Goal: Task Accomplishment & Management: Manage account settings

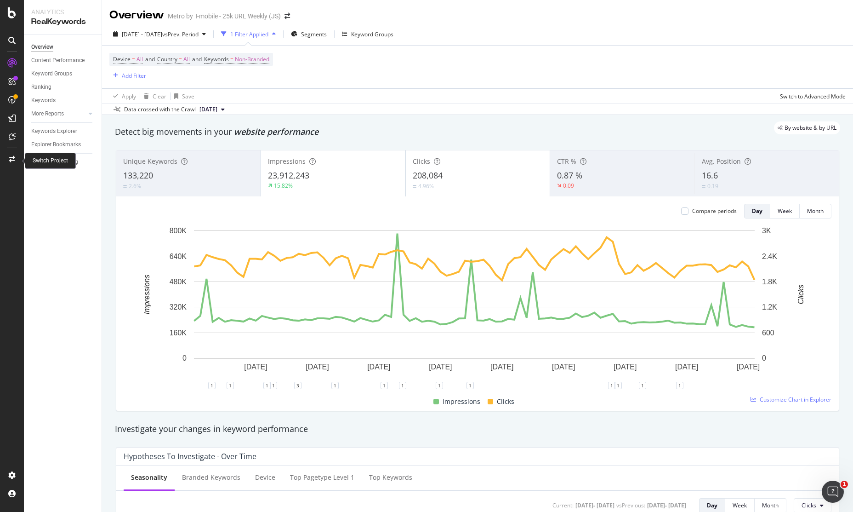
click at [11, 159] on icon at bounding box center [12, 159] width 6 height 6
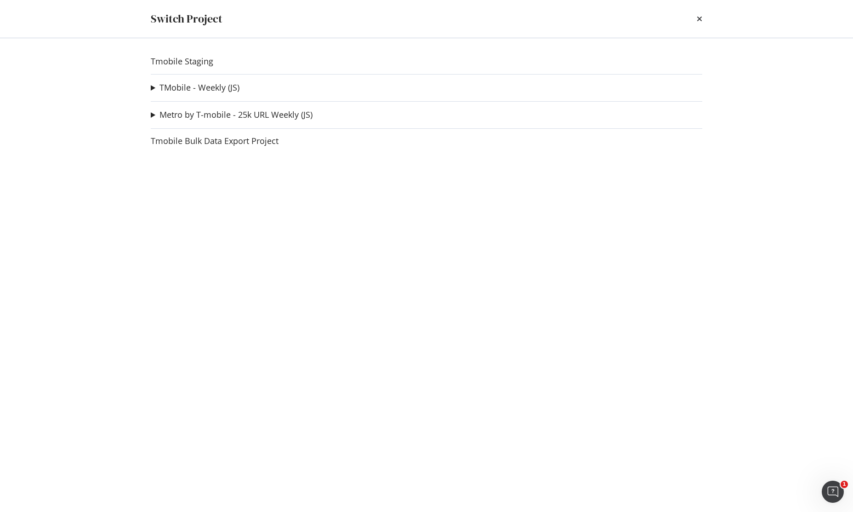
click at [151, 91] on summary "TMobile - Weekly (JS)" at bounding box center [195, 88] width 89 height 12
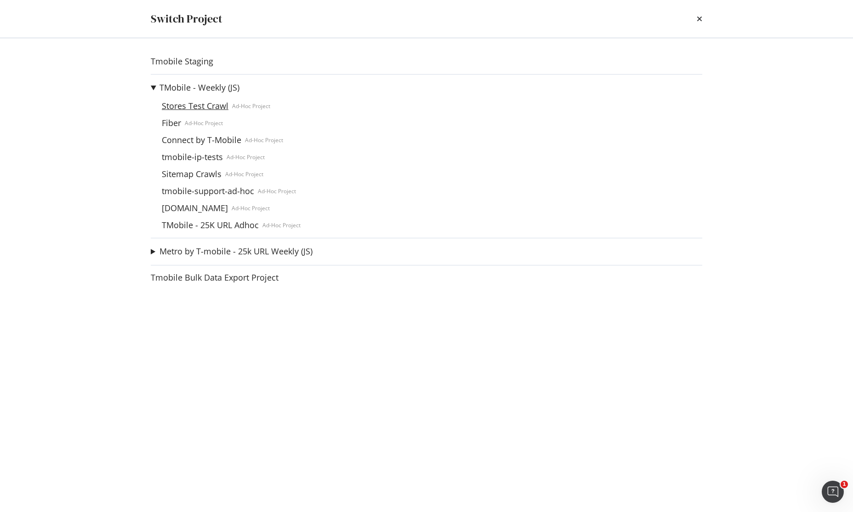
click at [192, 106] on link "Stores Test Crawl" at bounding box center [195, 106] width 74 height 10
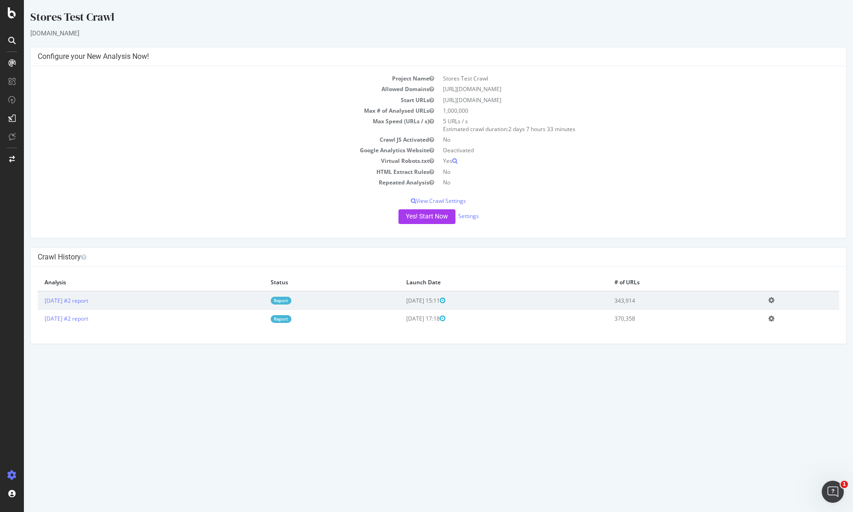
click at [774, 300] on icon at bounding box center [771, 299] width 6 height 7
click at [264, 301] on td "2025 Oct. 2nd #2 report" at bounding box center [151, 300] width 226 height 18
click at [69, 301] on link "2025 Oct. 2nd #2 report" at bounding box center [67, 300] width 44 height 8
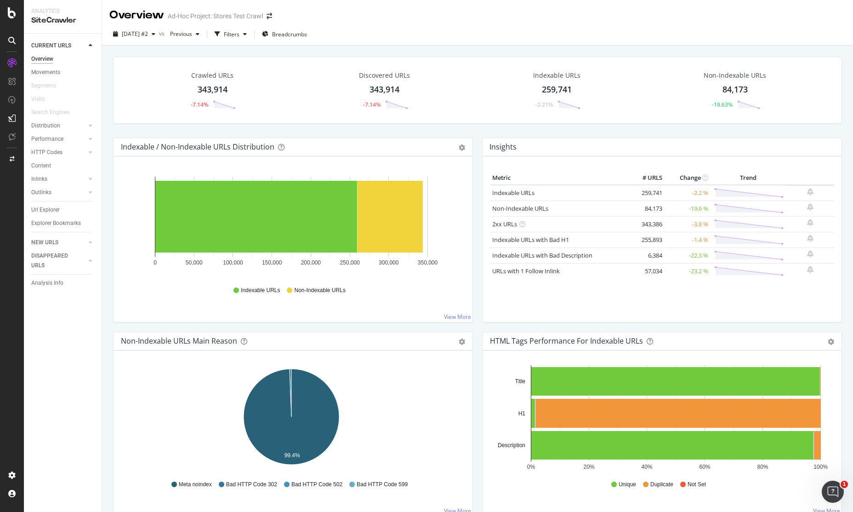
click at [279, 58] on div "Crawled URLs 343,914 -7.14% Discovered URLs 343,914 -7.14% Indexable URLs 259,7…" at bounding box center [477, 90] width 729 height 67
click at [135, 48] on div "Crawled URLs 343,914 -7.14% Discovered URLs 343,914 -7.14% Indexable URLs 259,7…" at bounding box center [477, 301] width 751 height 512
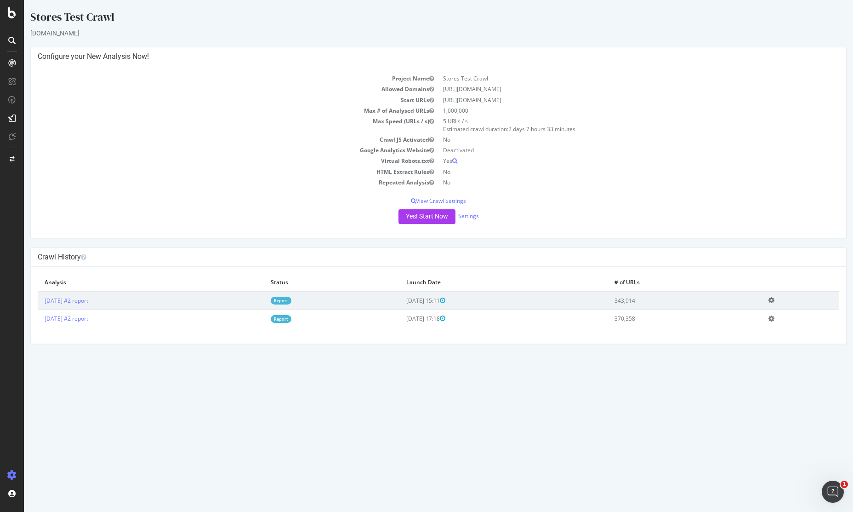
click at [774, 301] on icon at bounding box center [771, 299] width 6 height 7
click at [756, 314] on link "Add name" at bounding box center [738, 313] width 74 height 12
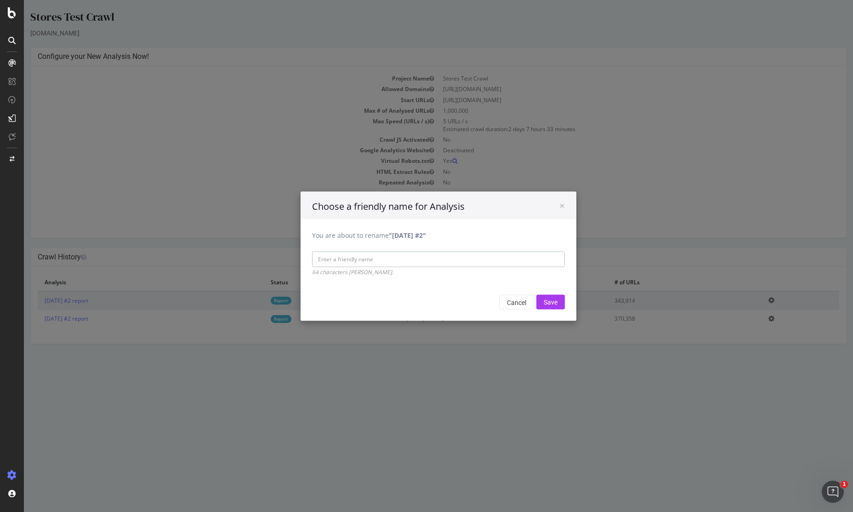
click at [351, 263] on input "You are about to rename "2025 Oct. 2nd #2"" at bounding box center [438, 259] width 253 height 16
click at [801, 379] on div "× Choose a friendly name for Analysis You are about to rename "2025 Oct. 2nd #2…" at bounding box center [438, 256] width 829 height 512
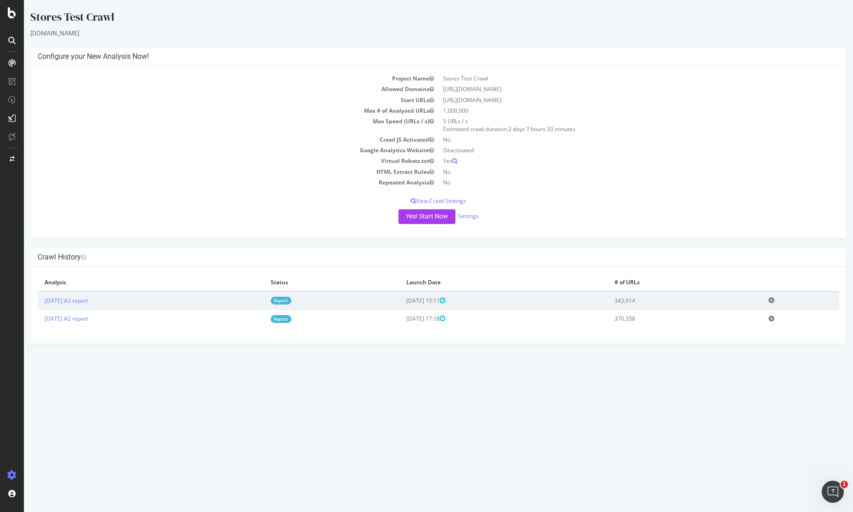
click at [774, 304] on div "Add name Delete analysis" at bounding box center [771, 300] width 6 height 8
click at [774, 302] on icon at bounding box center [771, 299] width 6 height 7
click at [759, 312] on link "Add name" at bounding box center [738, 313] width 74 height 12
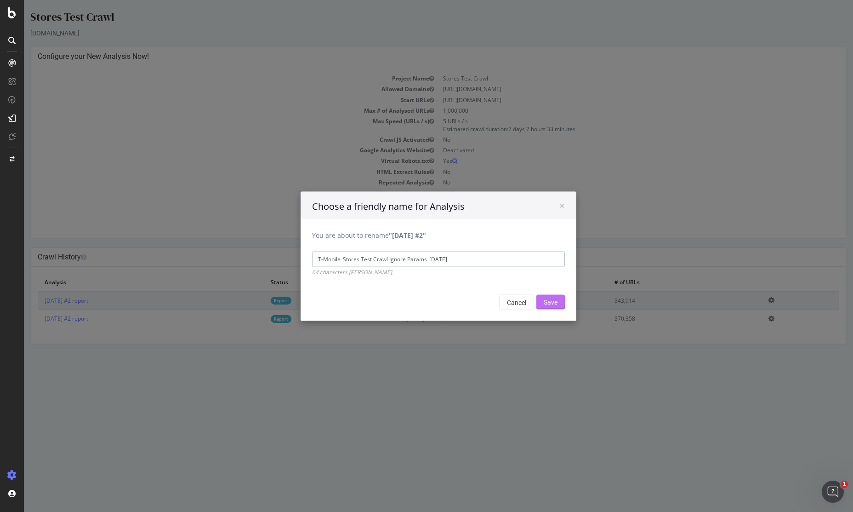
type input "T-Mobile_Stores Test Crawl Ignore Params_2025.10.3"
click at [537, 300] on input "Save" at bounding box center [550, 301] width 28 height 15
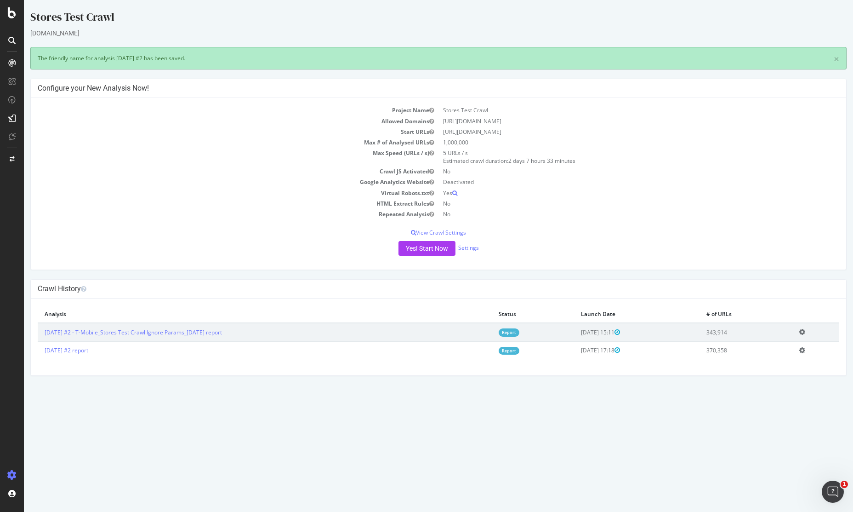
click at [805, 330] on icon at bounding box center [802, 331] width 6 height 7
click at [771, 347] on link "Edit name" at bounding box center [769, 346] width 74 height 12
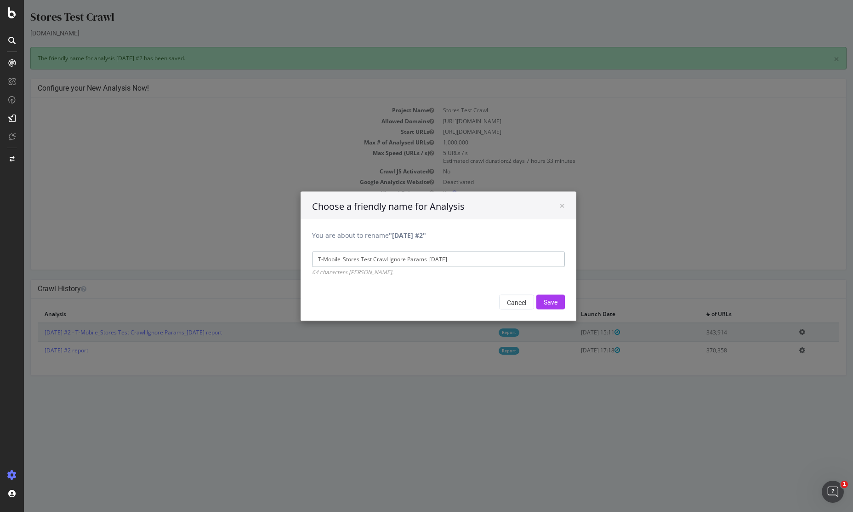
click at [469, 261] on input "T-Mobile_Stores Test Crawl Ignore Params_2025.10.3" at bounding box center [438, 259] width 253 height 16
click at [462, 260] on input "T-Mobile_Stores Test Crawl Ignore Params_2025.10.3" at bounding box center [438, 259] width 253 height 16
drag, startPoint x: 472, startPoint y: 260, endPoint x: 423, endPoint y: 260, distance: 48.7
click at [423, 260] on input "T-Mobile_Stores Test Crawl Ignore Params_2025.10.3" at bounding box center [438, 259] width 253 height 16
click at [559, 302] on input "Save" at bounding box center [550, 301] width 28 height 15
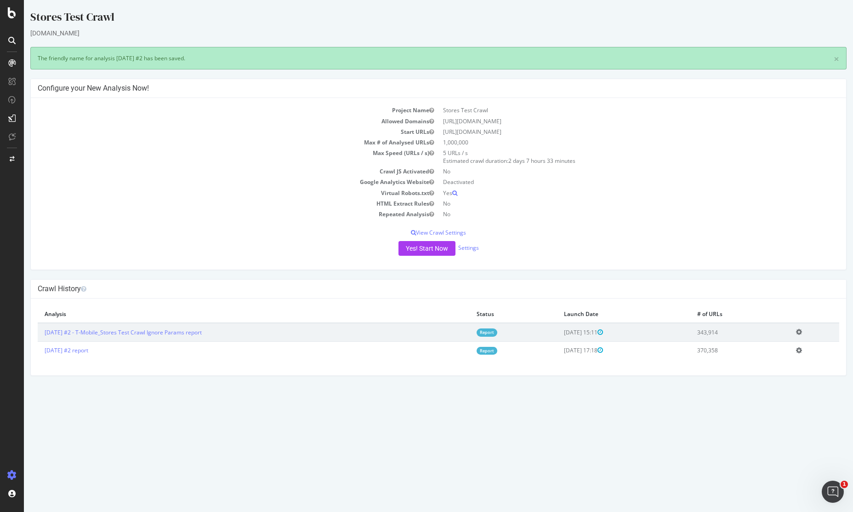
click at [802, 332] on icon at bounding box center [799, 331] width 6 height 7
click at [771, 342] on link "Edit name" at bounding box center [765, 346] width 74 height 12
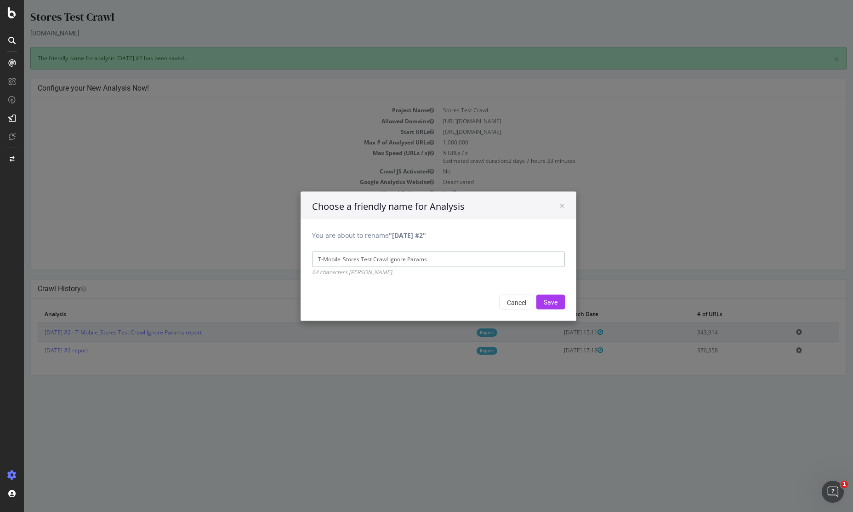
click at [442, 262] on input "T-Mobile_Stores Test Crawl Ignore Params" at bounding box center [438, 259] width 253 height 16
type input "T-Mobile_Stores Test Crawl Ignore Params"
click at [546, 296] on input "Save" at bounding box center [550, 301] width 28 height 15
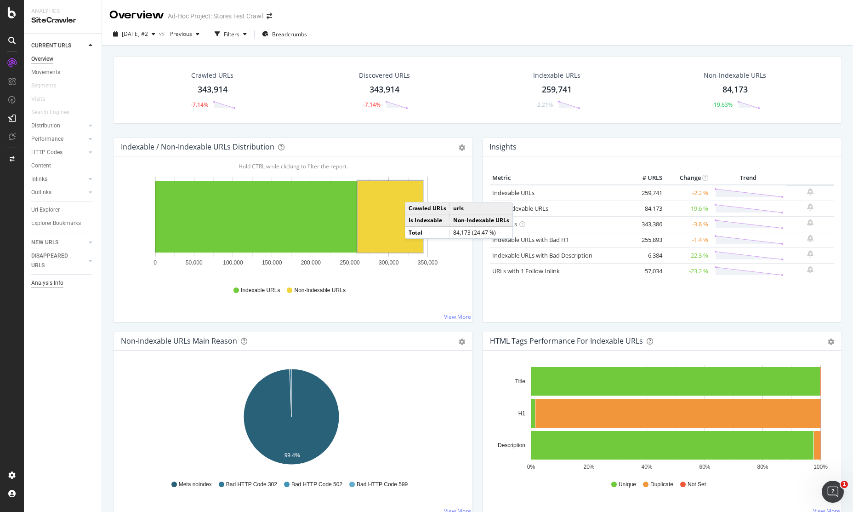
click at [50, 283] on div "Analysis Info" at bounding box center [47, 283] width 32 height 10
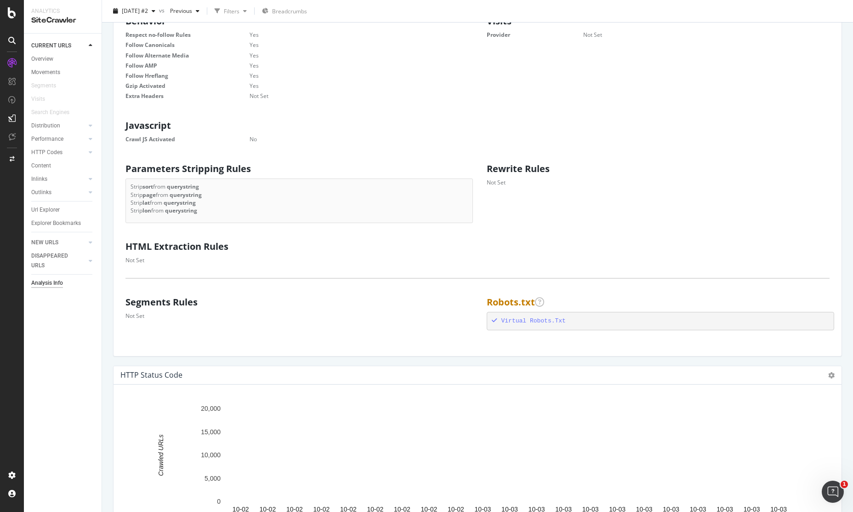
scroll to position [414, 0]
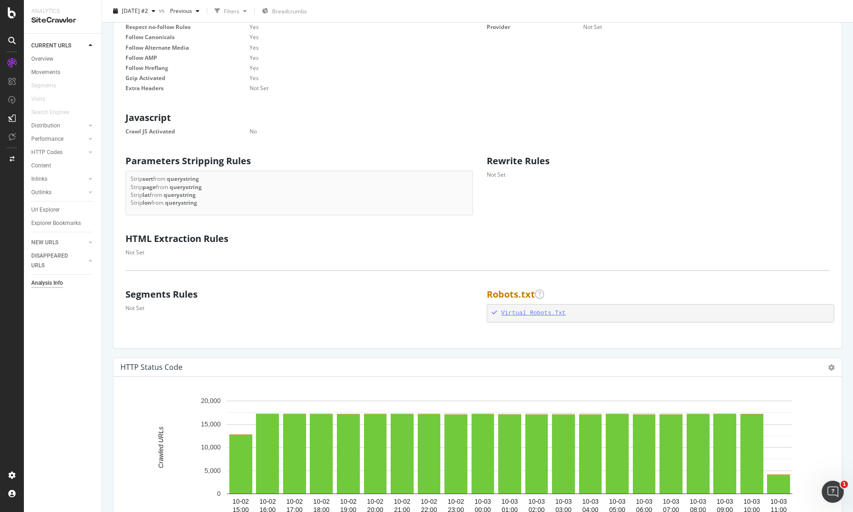
click at [533, 312] on div "Virtual Robots.Txt" at bounding box center [661, 313] width 338 height 9
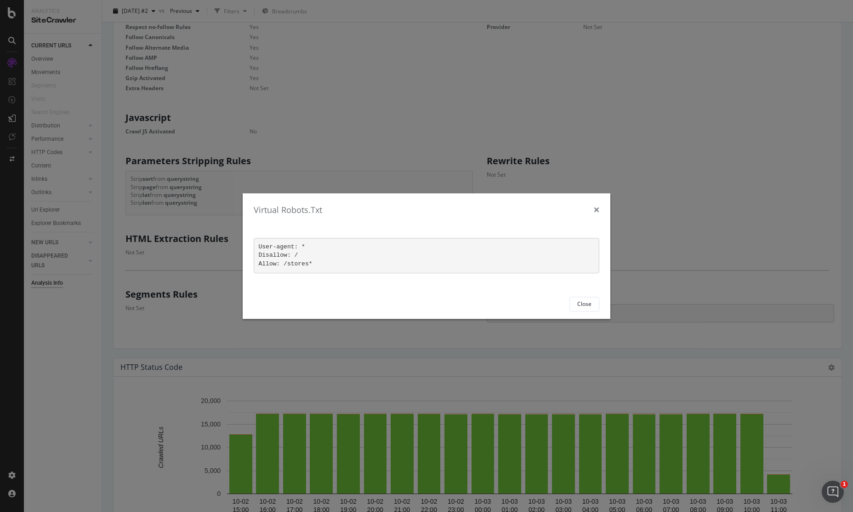
click at [597, 209] on icon "times" at bounding box center [597, 209] width 6 height 7
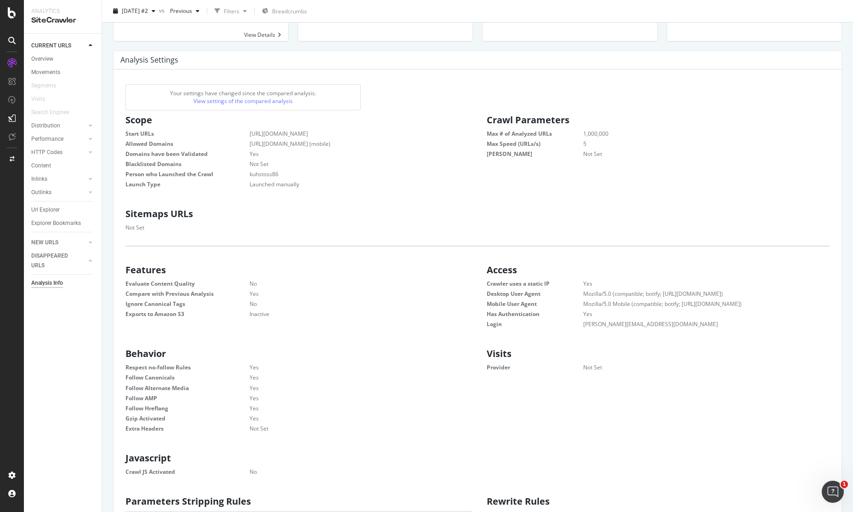
scroll to position [0, 0]
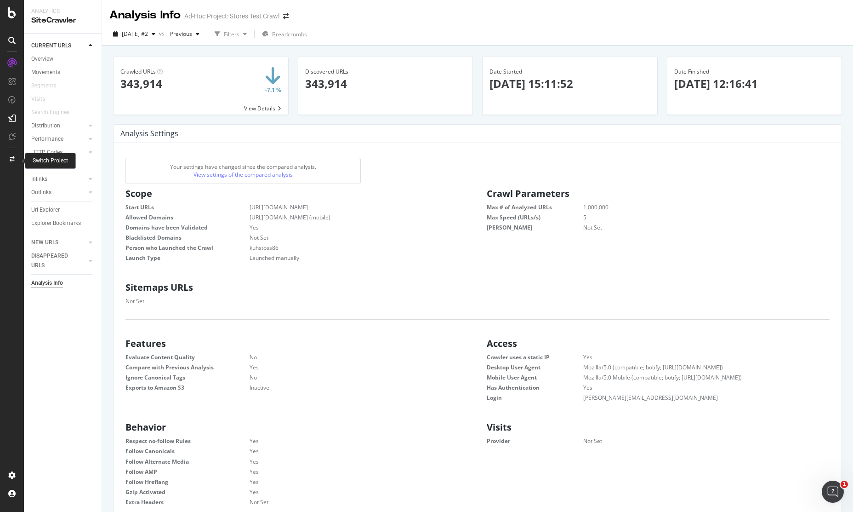
click at [11, 157] on icon at bounding box center [12, 159] width 5 height 6
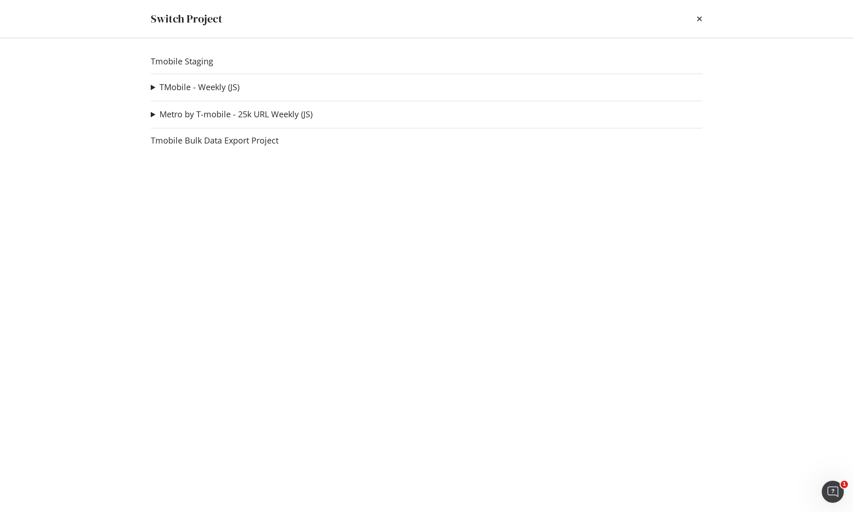
click at [153, 89] on summary "TMobile - Weekly (JS)" at bounding box center [195, 87] width 89 height 12
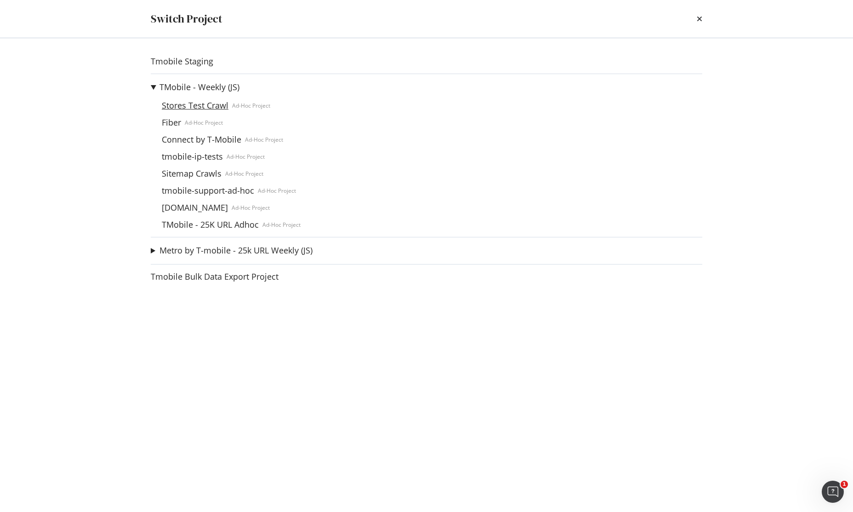
click at [192, 108] on link "Stores Test Crawl" at bounding box center [195, 106] width 74 height 10
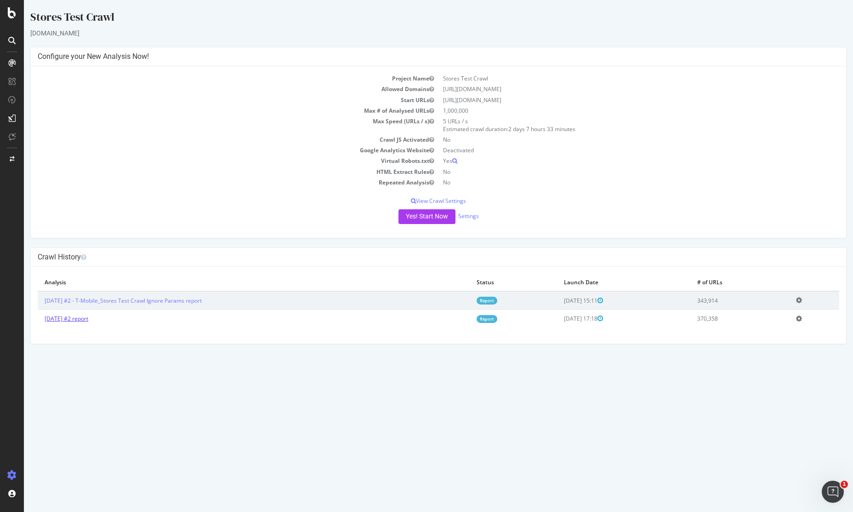
click at [88, 320] on link "2025 Oct. 1st #2 report" at bounding box center [67, 318] width 44 height 8
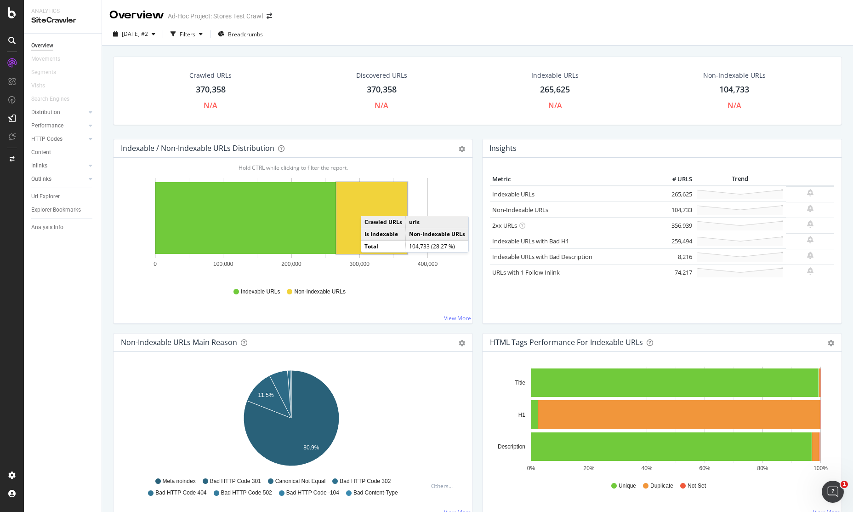
click at [115, 102] on div "Crawled URLs 370,358 N/A Discovered URLs 370,358 N/A Indexable URLs 265,625 N/A…" at bounding box center [477, 91] width 729 height 68
click at [90, 113] on icon at bounding box center [91, 112] width 4 height 6
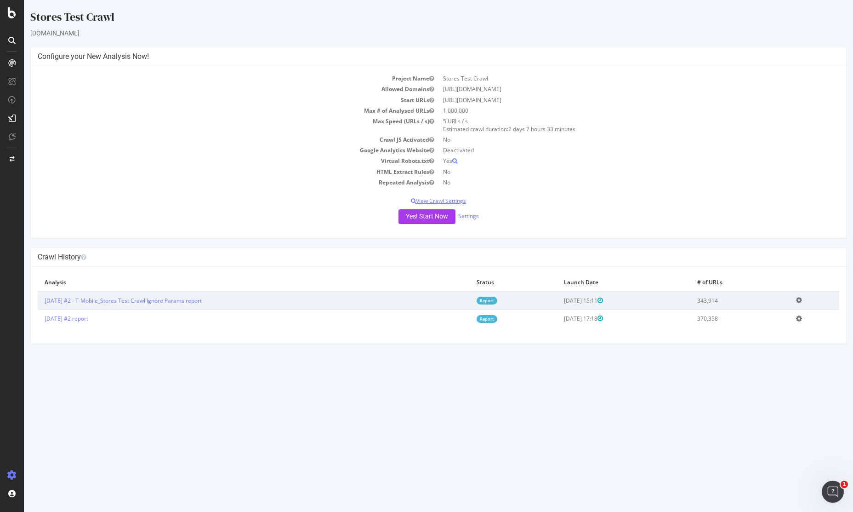
click at [453, 202] on p "View Crawl Settings" at bounding box center [438, 201] width 801 height 8
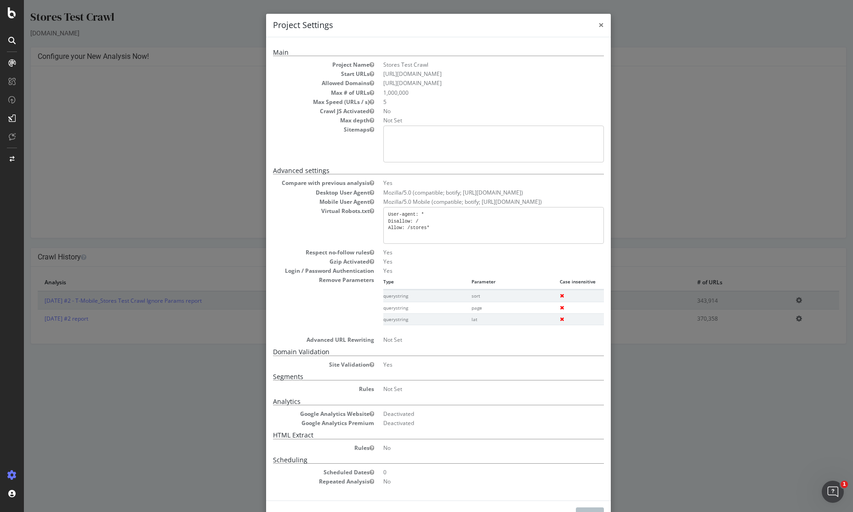
click at [598, 22] on span "×" at bounding box center [601, 24] width 6 height 13
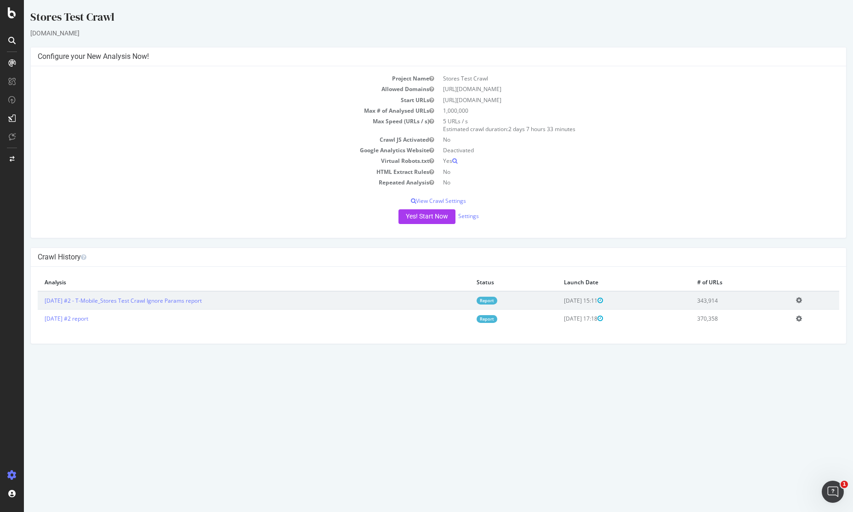
click at [802, 319] on icon at bounding box center [799, 318] width 6 height 7
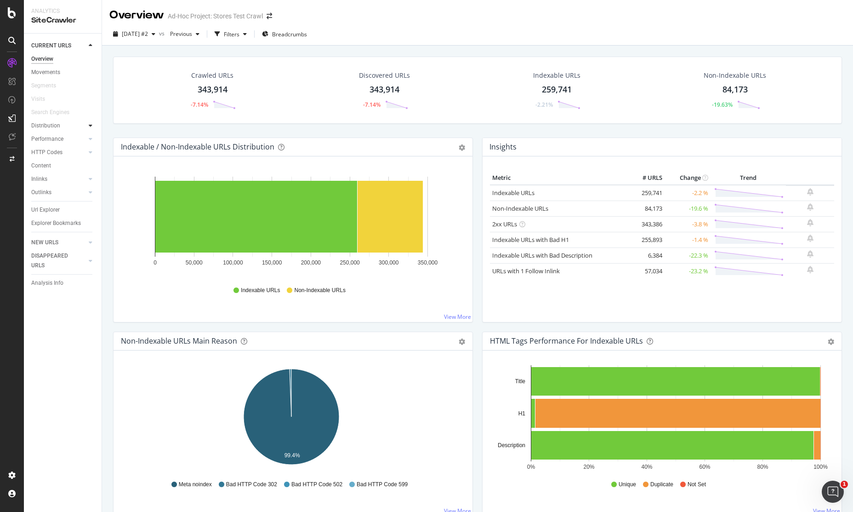
click at [90, 124] on icon at bounding box center [91, 126] width 4 height 6
click at [89, 180] on icon at bounding box center [91, 179] width 4 height 6
click at [41, 218] on div "Explorer Bookmarks" at bounding box center [56, 223] width 50 height 10
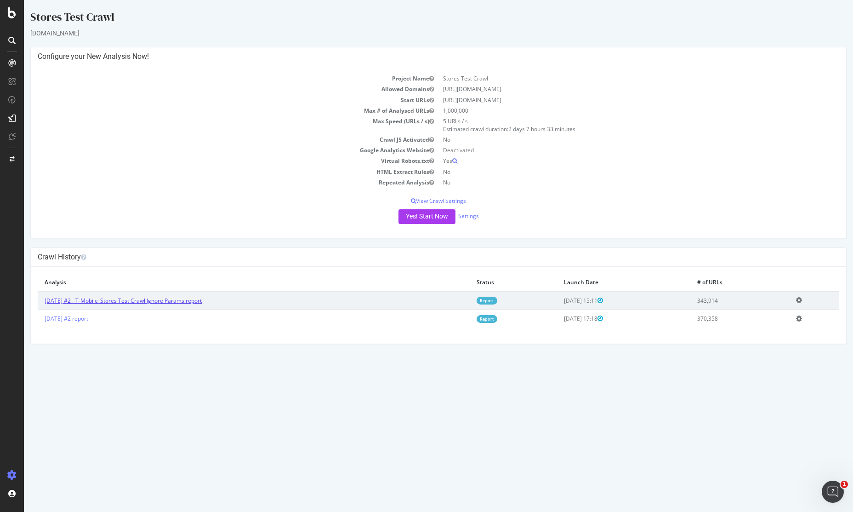
click at [134, 303] on link "2025 Oct. 2nd #2 - T-Mobile_Stores Test Crawl Ignore Params report" at bounding box center [123, 300] width 157 height 8
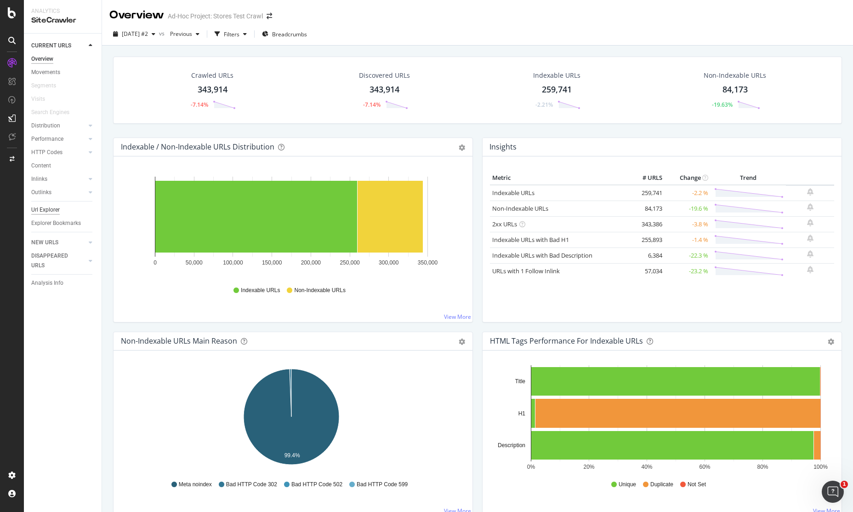
click at [59, 207] on div "Url Explorer" at bounding box center [45, 210] width 28 height 10
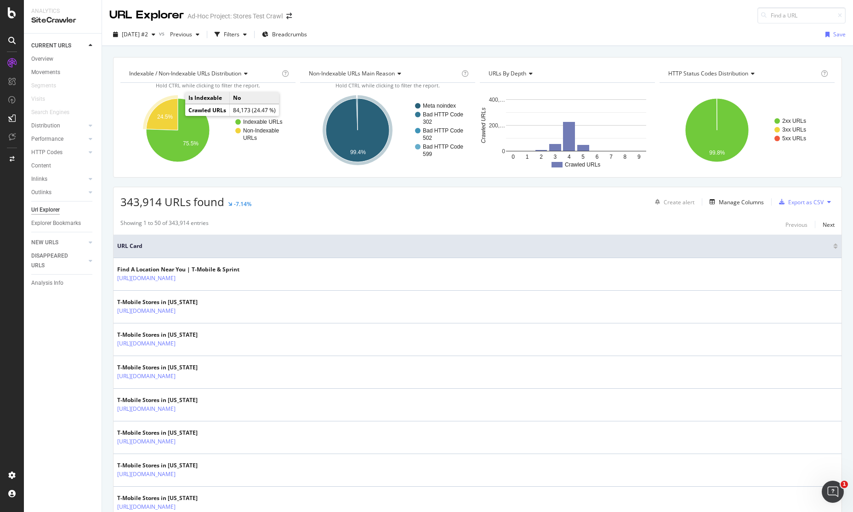
click at [167, 118] on text "24.5%" at bounding box center [165, 117] width 16 height 6
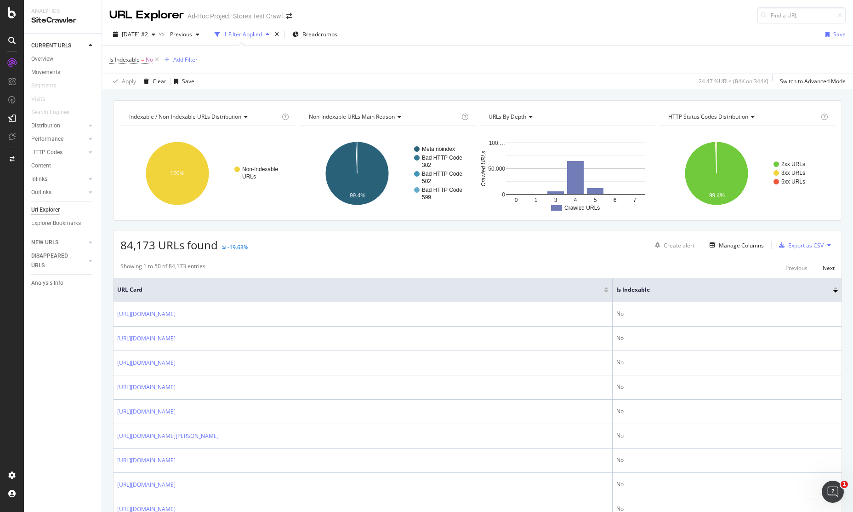
click at [224, 117] on span "Indexable / Non-Indexable URLs distribution" at bounding box center [185, 117] width 112 height 8
click at [341, 94] on div "Indexable / Non-Indexable URLs distribution Chart (by Value) Table Expand Expor…" at bounding box center [477, 100] width 751 height 22
click at [63, 283] on div "Analysis Info" at bounding box center [47, 283] width 32 height 10
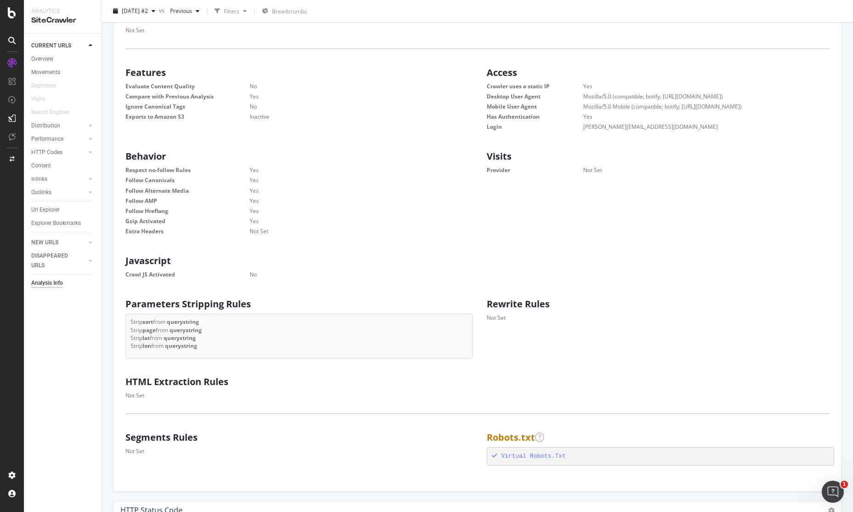
scroll to position [414, 0]
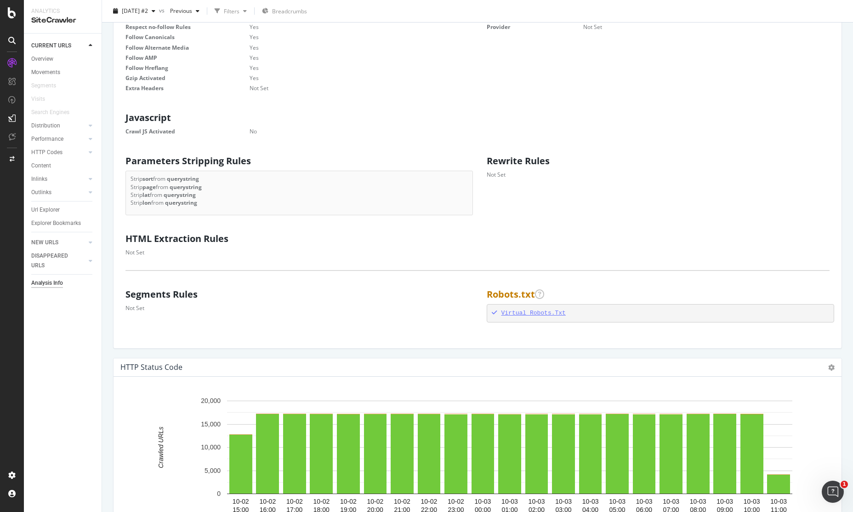
click at [518, 316] on div "Virtual Robots.Txt" at bounding box center [661, 313] width 338 height 9
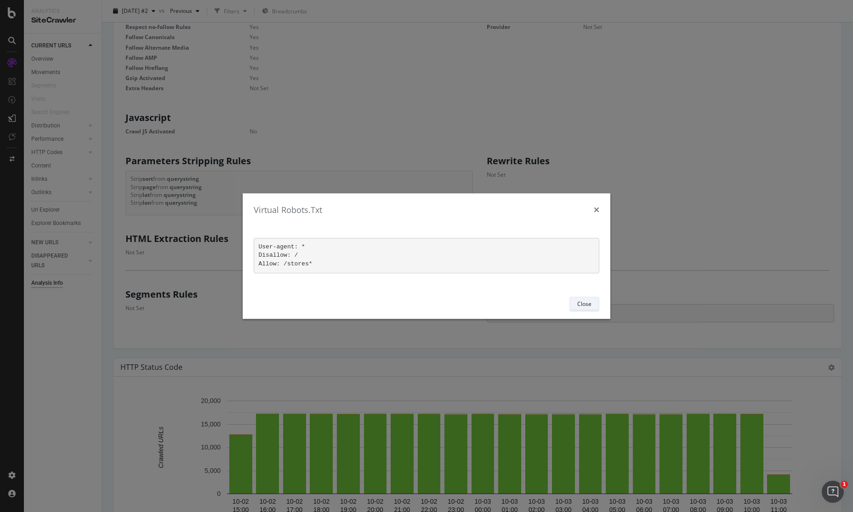
click at [596, 307] on button "Close" at bounding box center [584, 303] width 30 height 15
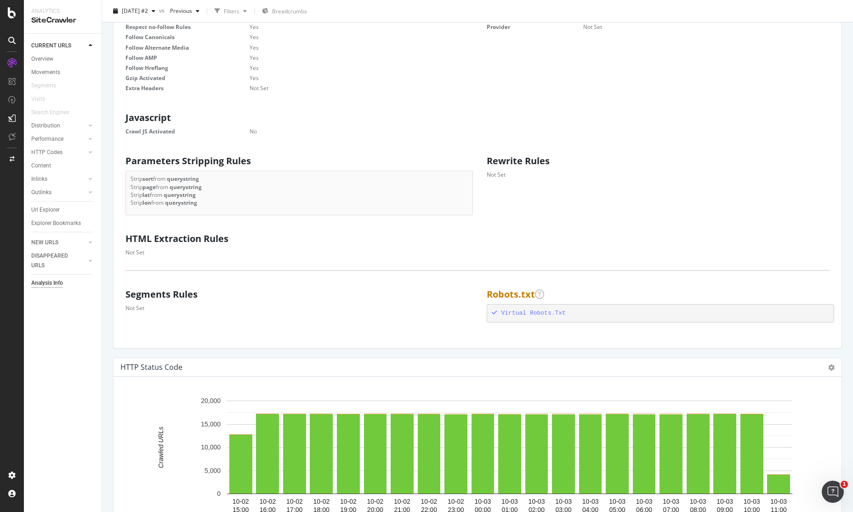
scroll to position [46, 0]
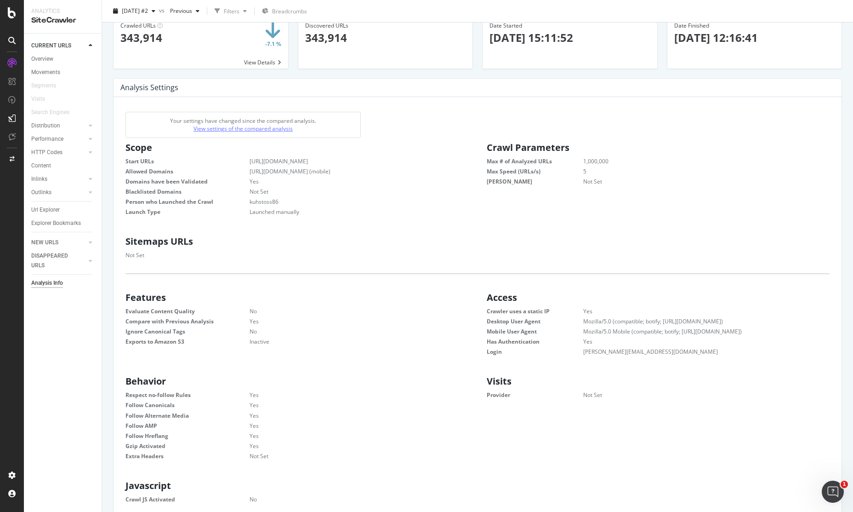
click at [265, 127] on link "View settings of the compared analysis" at bounding box center [242, 129] width 99 height 8
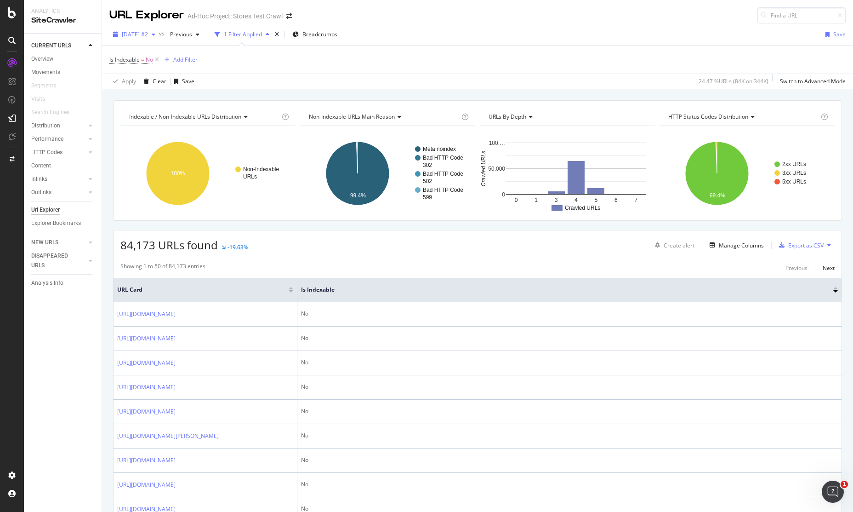
click at [148, 37] on span "[DATE] #2" at bounding box center [135, 34] width 26 height 8
click at [147, 24] on div "2025 Oct. 2nd #2 vs Previous 1 Filter Applied Breadcrumbs Save Is Indexable = N…" at bounding box center [477, 56] width 751 height 66
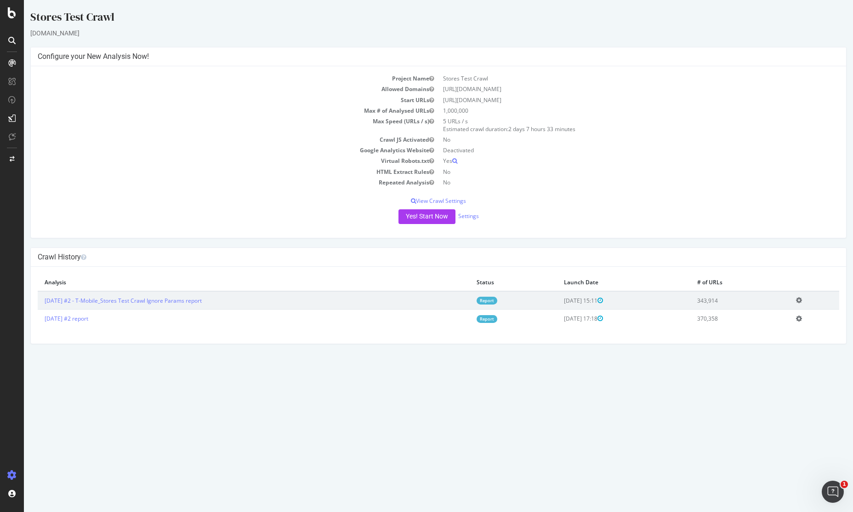
click at [802, 319] on icon at bounding box center [799, 318] width 6 height 7
click at [777, 344] on link "Delete analysis" at bounding box center [765, 344] width 74 height 12
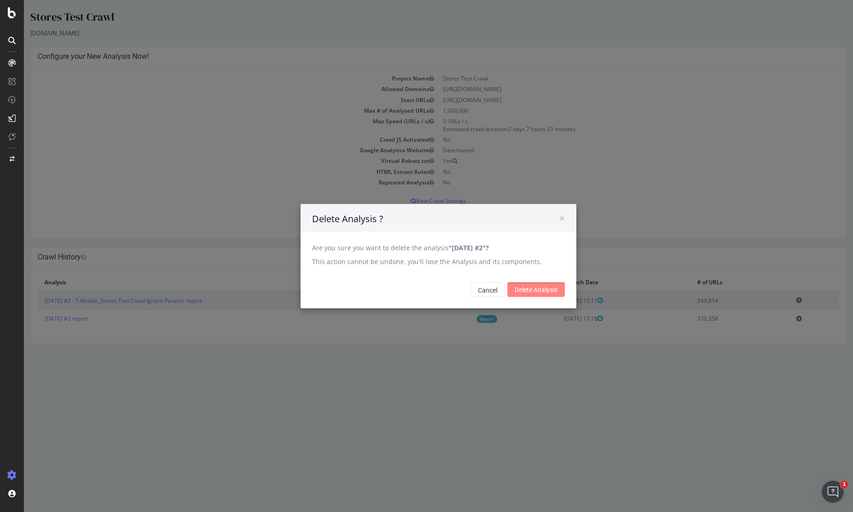
click at [530, 291] on input "Delete Analysis" at bounding box center [535, 289] width 57 height 15
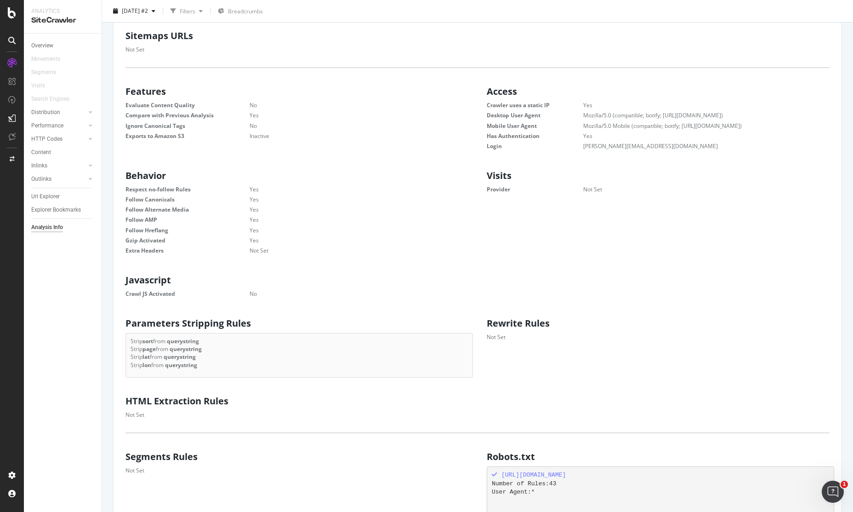
scroll to position [46, 0]
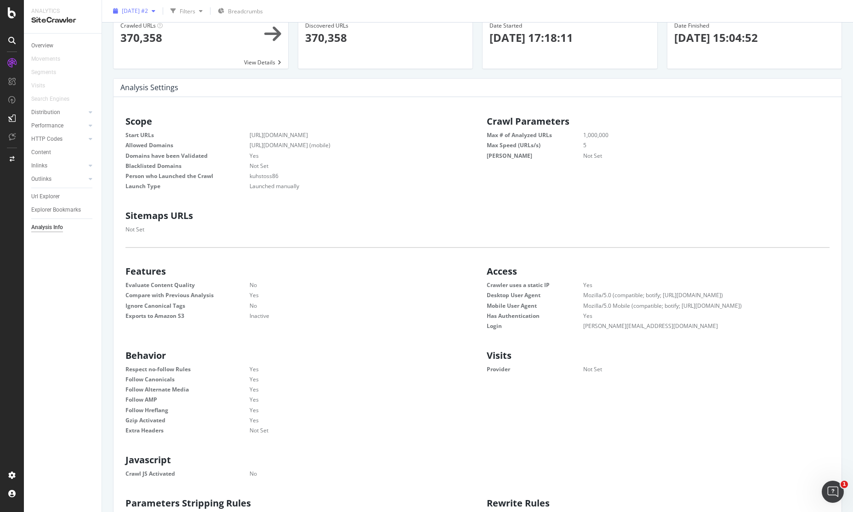
click at [146, 11] on span "[DATE] #2" at bounding box center [135, 11] width 26 height 8
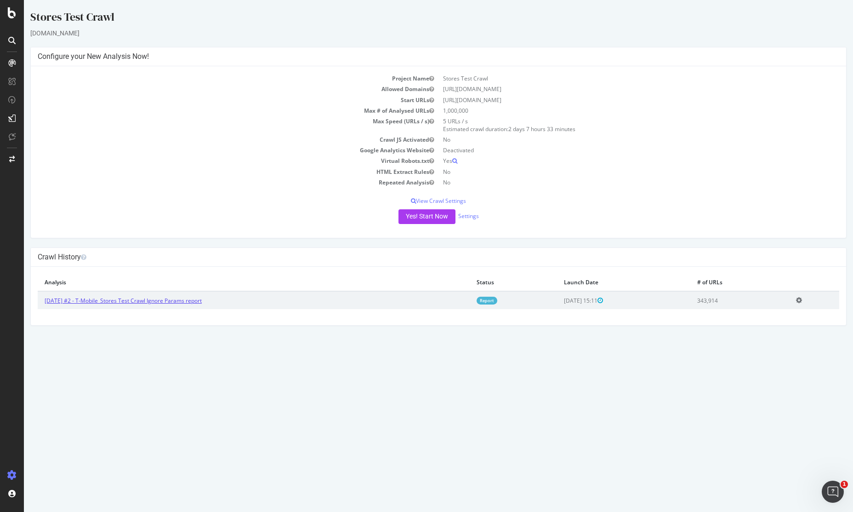
click at [176, 301] on link "[DATE] #2 - T-Mobile_Stores Test Crawl Ignore Params report" at bounding box center [123, 300] width 157 height 8
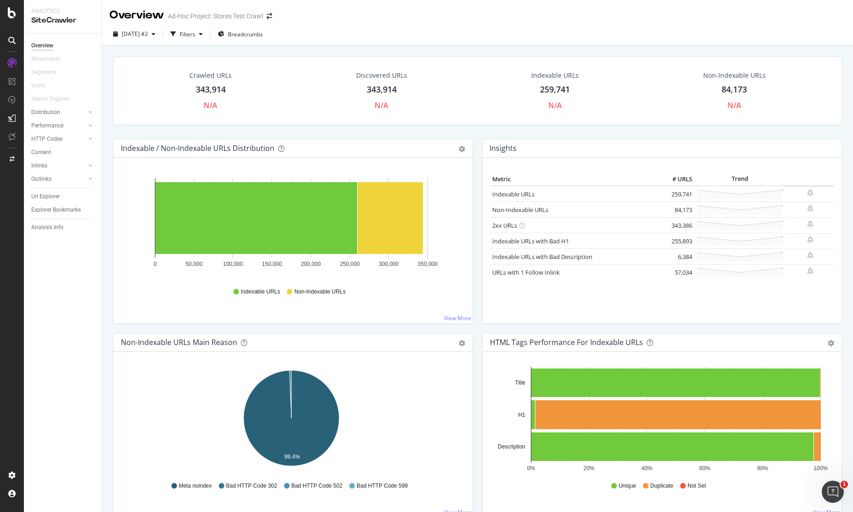
click at [745, 18] on div "Overview Ad-Hoc Project: Stores Test Crawl" at bounding box center [477, 11] width 751 height 23
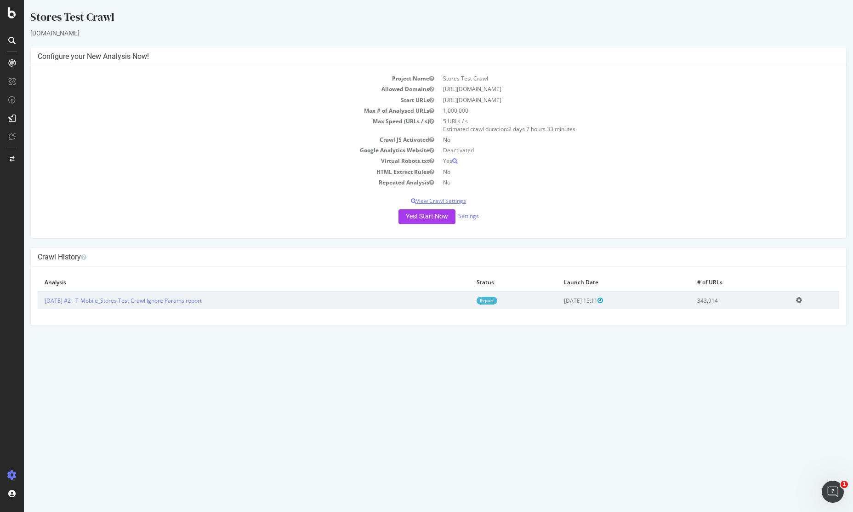
click at [456, 199] on p "View Crawl Settings" at bounding box center [438, 201] width 801 height 8
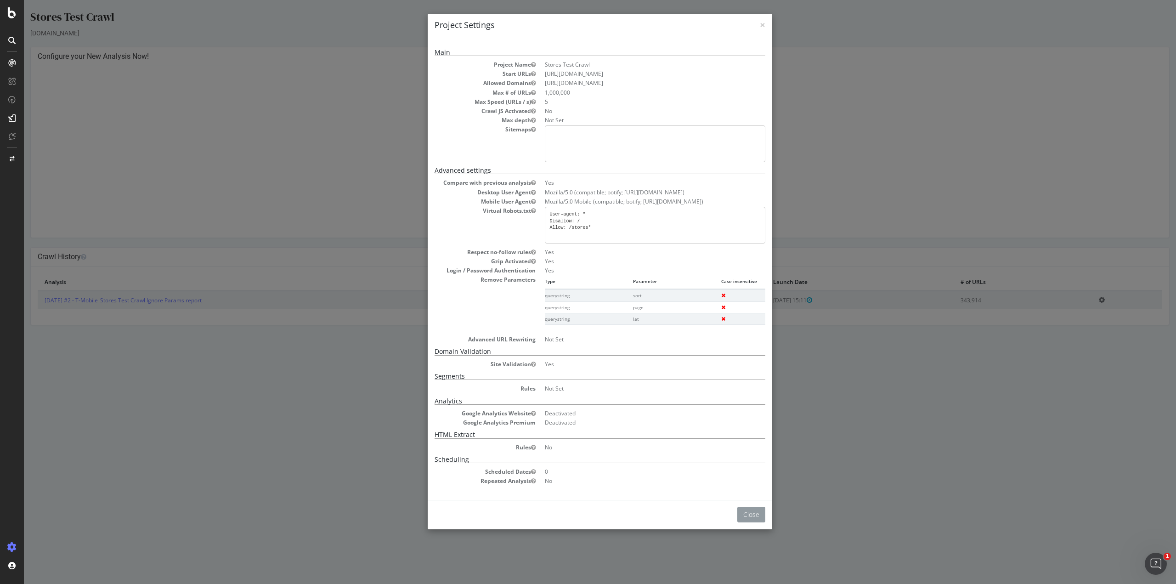
click at [756, 511] on button "Close" at bounding box center [752, 515] width 28 height 16
